Goal: Check status: Check status

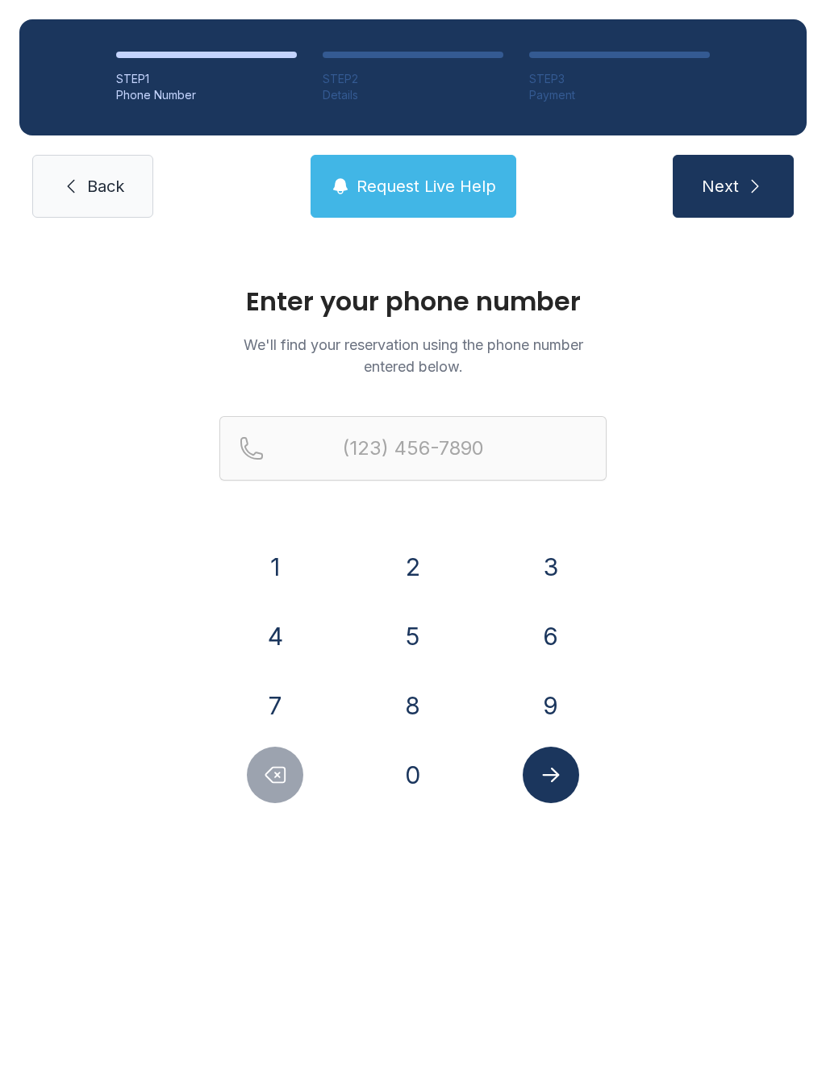
click at [561, 698] on button "9" at bounding box center [550, 705] width 56 height 56
click at [264, 634] on button "4" at bounding box center [275, 636] width 56 height 56
click at [277, 568] on button "1" at bounding box center [275, 567] width 56 height 56
click at [400, 636] on button "5" at bounding box center [413, 636] width 56 height 56
click at [549, 707] on button "9" at bounding box center [550, 705] width 56 height 56
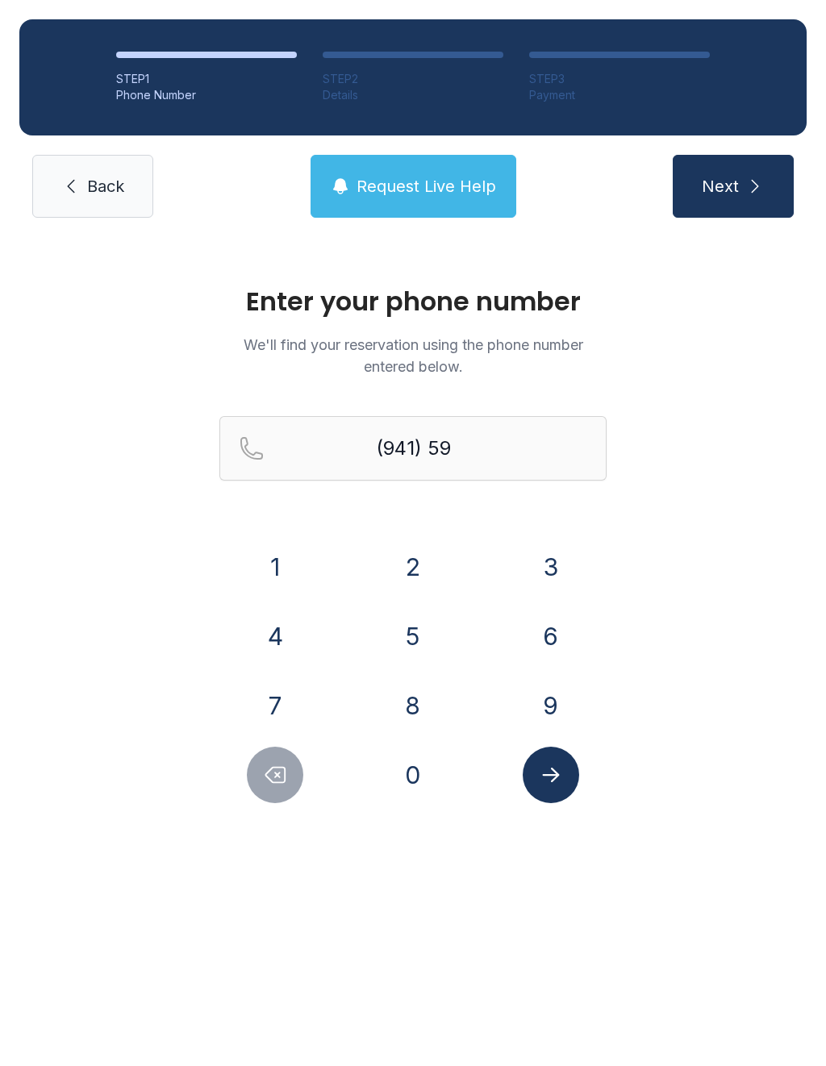
click at [401, 560] on button "2" at bounding box center [413, 567] width 56 height 56
click at [560, 636] on button "6" at bounding box center [550, 636] width 56 height 56
click at [555, 558] on button "3" at bounding box center [550, 567] width 56 height 56
click at [560, 626] on button "6" at bounding box center [550, 636] width 56 height 56
click at [546, 697] on button "9" at bounding box center [550, 705] width 56 height 56
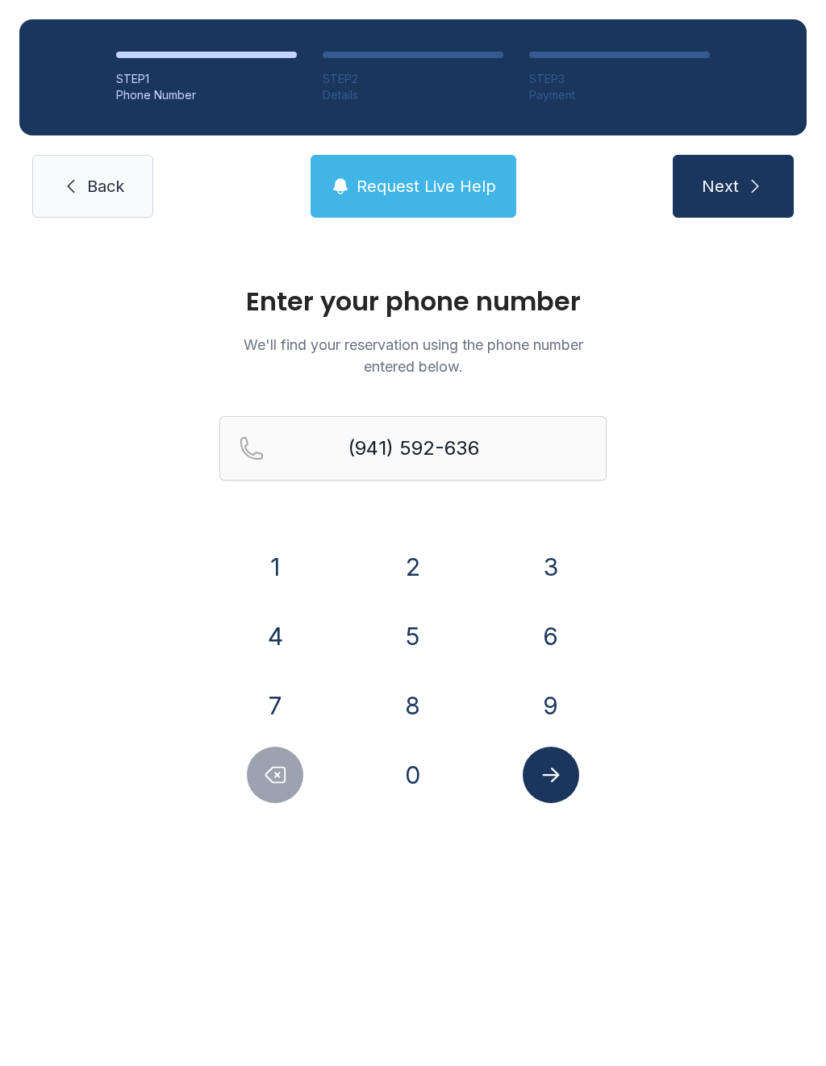
type input "[PHONE_NUMBER]"
click at [561, 772] on icon "Submit lookup form" at bounding box center [551, 775] width 24 height 24
click at [539, 799] on button "Submit lookup form" at bounding box center [550, 775] width 56 height 56
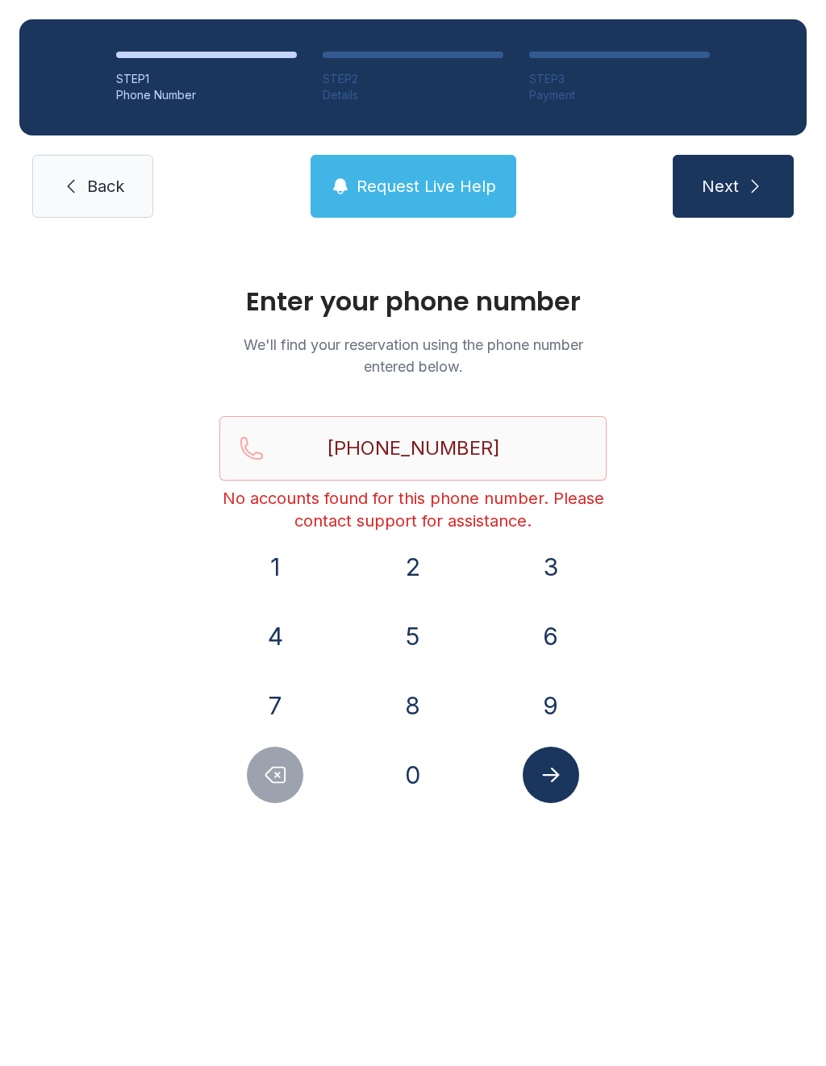
click at [556, 780] on icon "Submit lookup form" at bounding box center [551, 775] width 24 height 24
click at [556, 760] on button "Submit lookup form" at bounding box center [550, 775] width 56 height 56
click at [94, 183] on span "Back" at bounding box center [105, 186] width 37 height 23
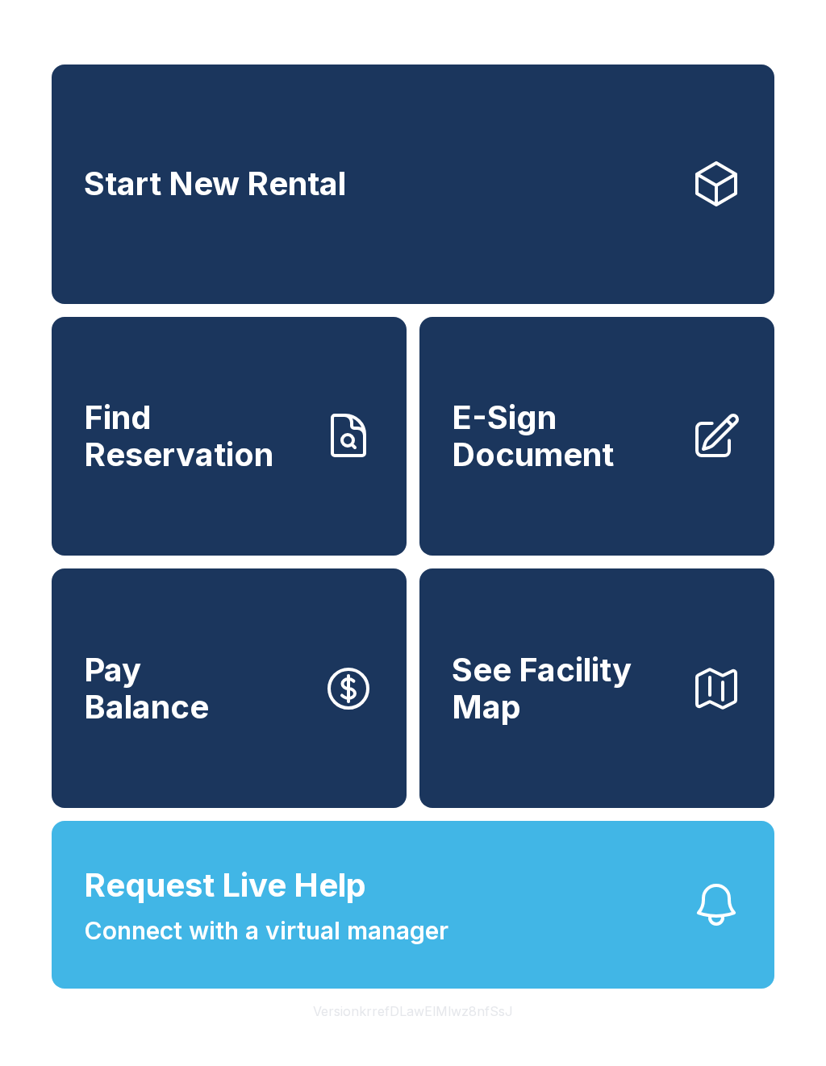
click at [223, 510] on link "Find Reservation" at bounding box center [229, 436] width 355 height 239
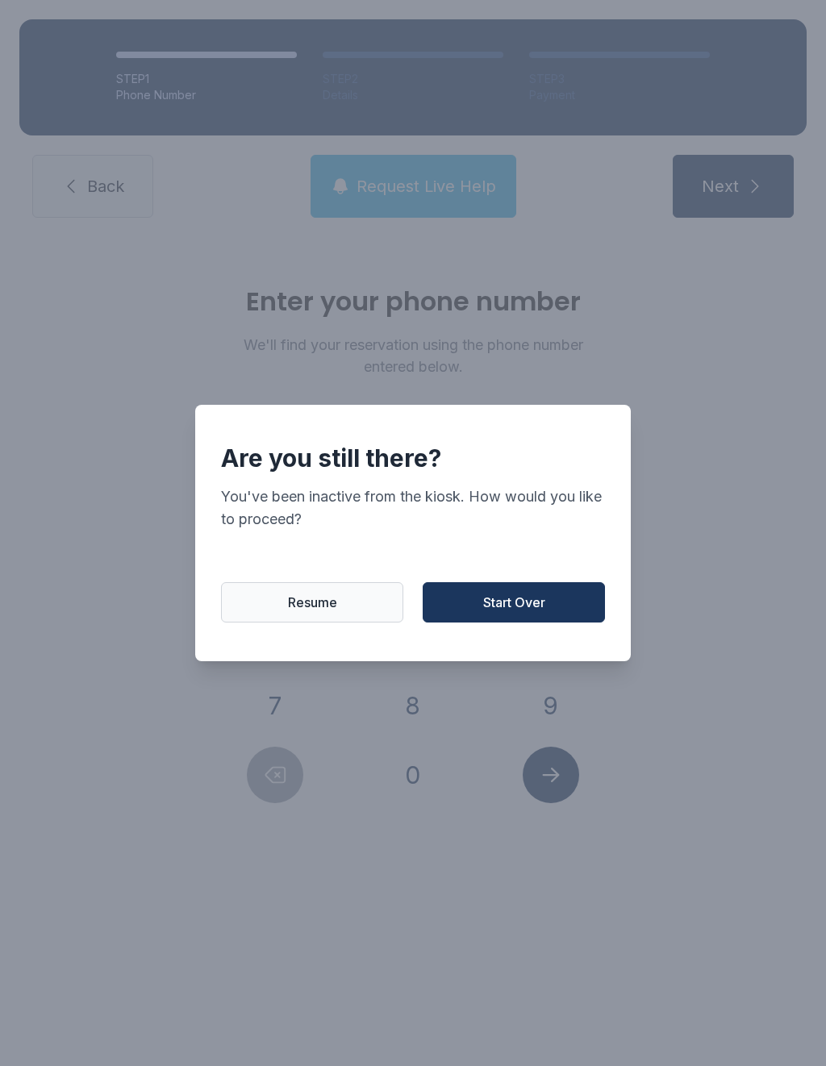
click at [347, 609] on button "Resume" at bounding box center [312, 602] width 182 height 40
